Goal: Check status

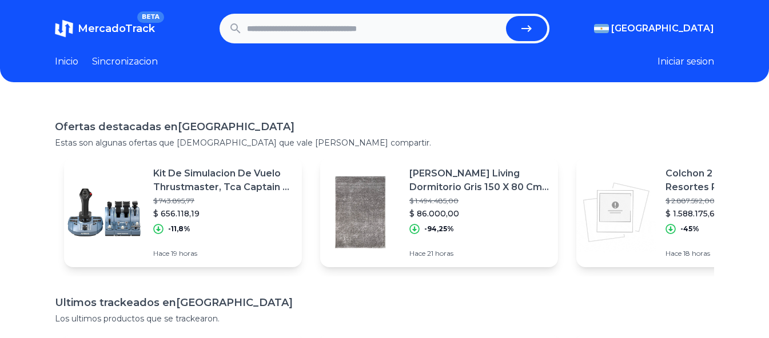
click at [357, 24] on input "text" at bounding box center [374, 28] width 254 height 25
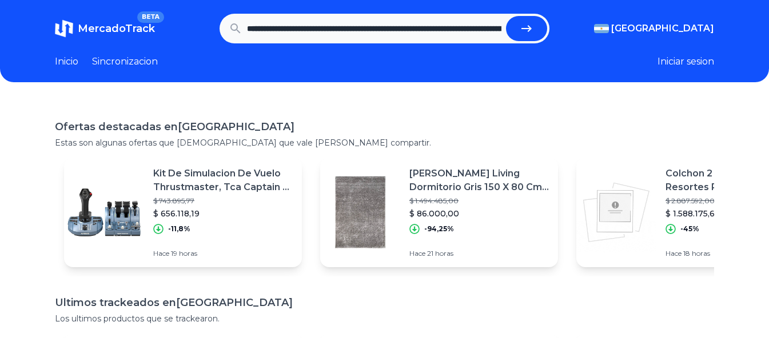
scroll to position [0, 874]
click at [520, 25] on button "submit" at bounding box center [530, 28] width 41 height 25
type input "**********"
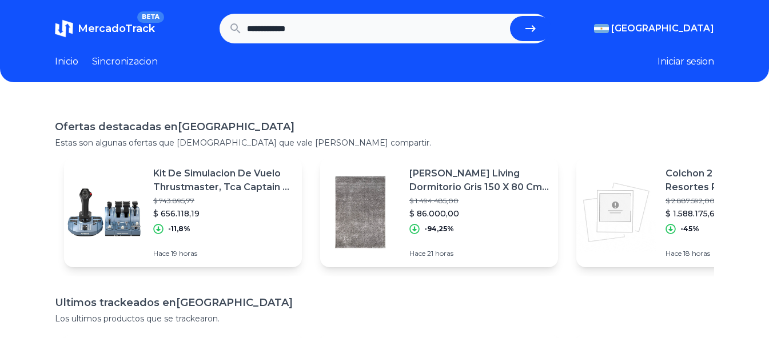
scroll to position [0, 0]
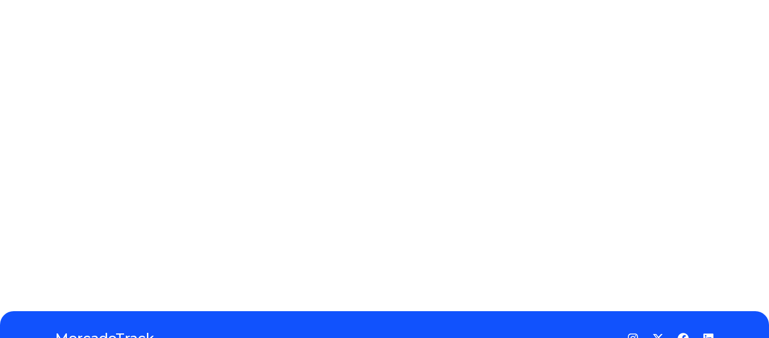
scroll to position [171, 0]
